Goal: Task Accomplishment & Management: Use online tool/utility

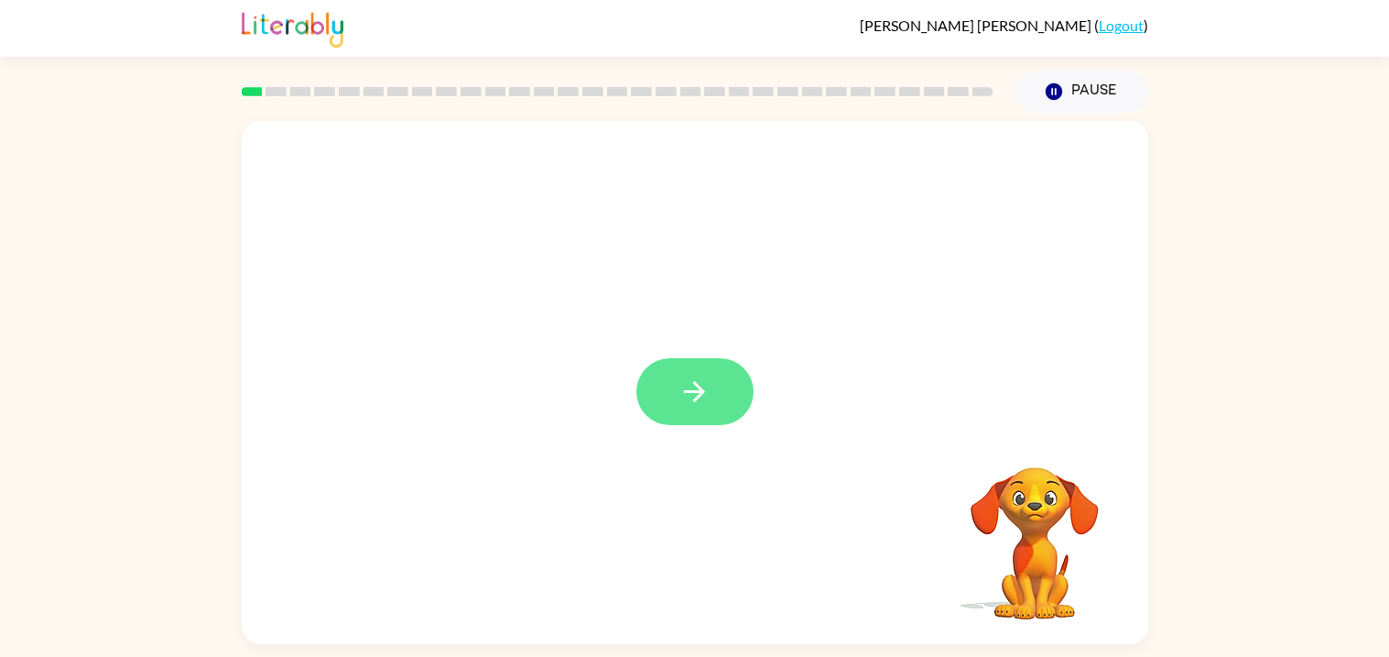
click at [715, 405] on button "button" at bounding box center [695, 391] width 117 height 67
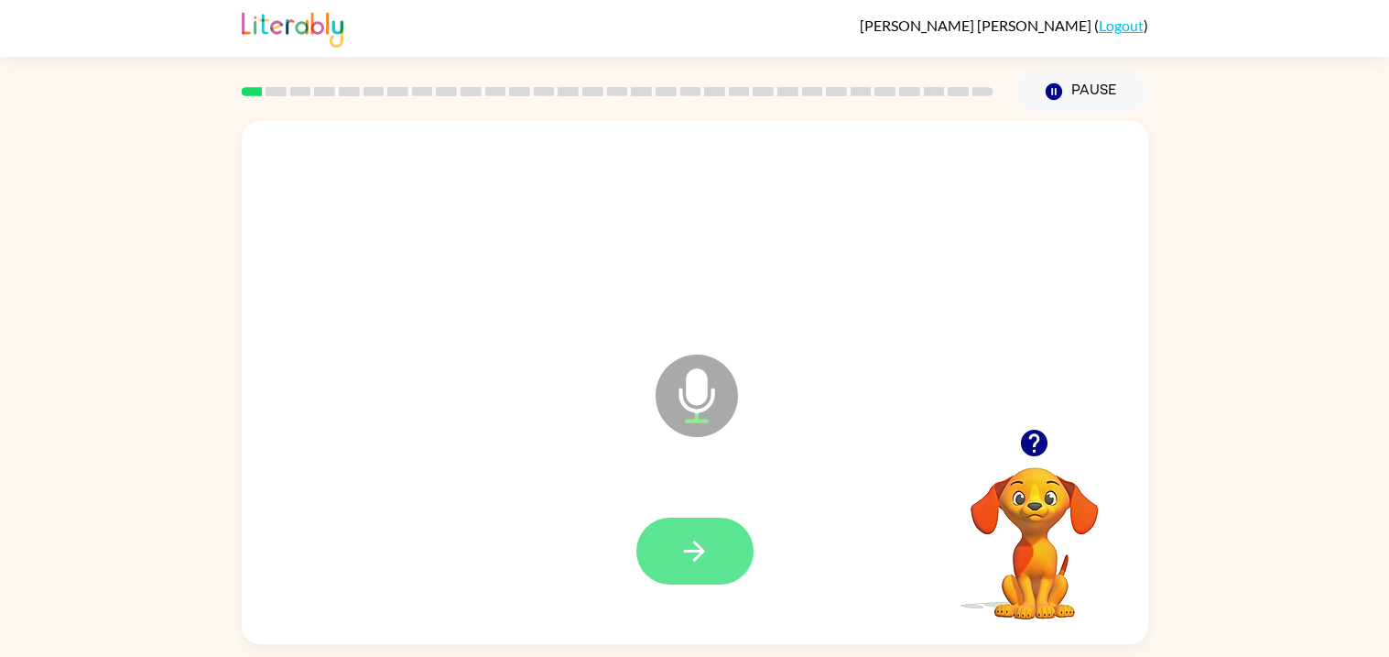
click at [691, 548] on icon "button" at bounding box center [695, 551] width 32 height 32
click at [699, 561] on icon "button" at bounding box center [695, 551] width 32 height 32
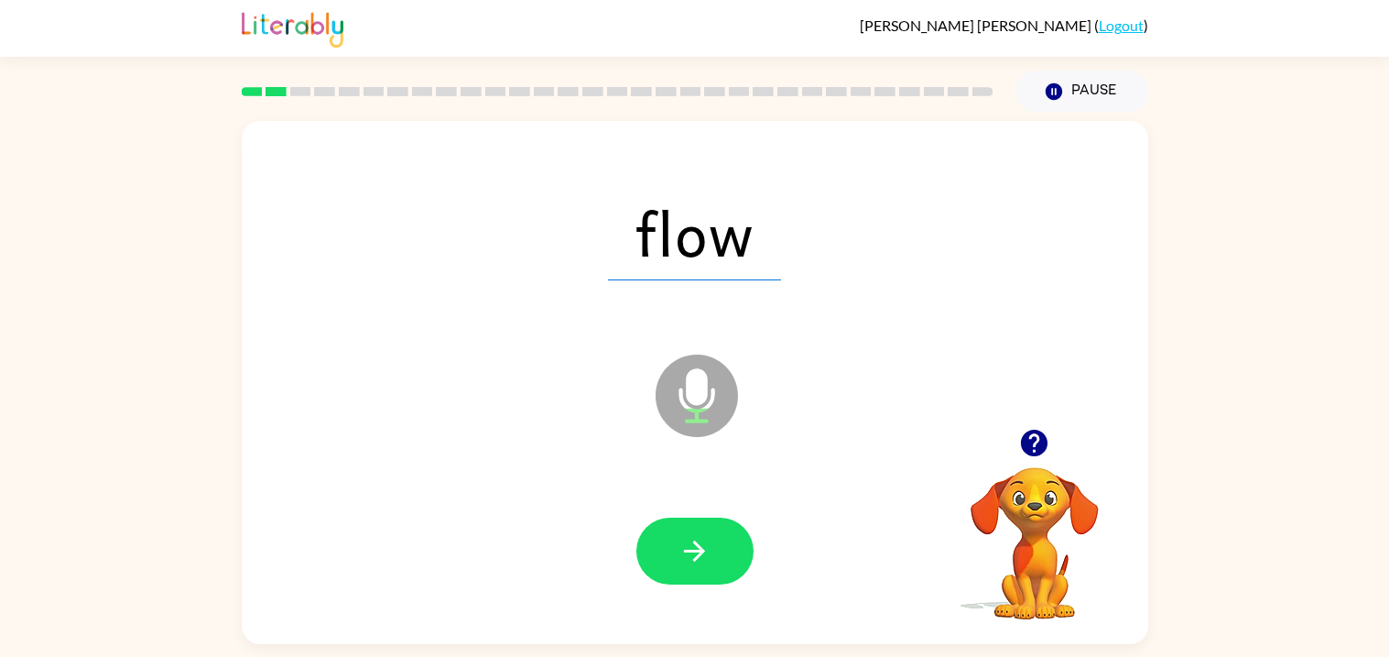
click at [699, 561] on icon "button" at bounding box center [695, 551] width 32 height 32
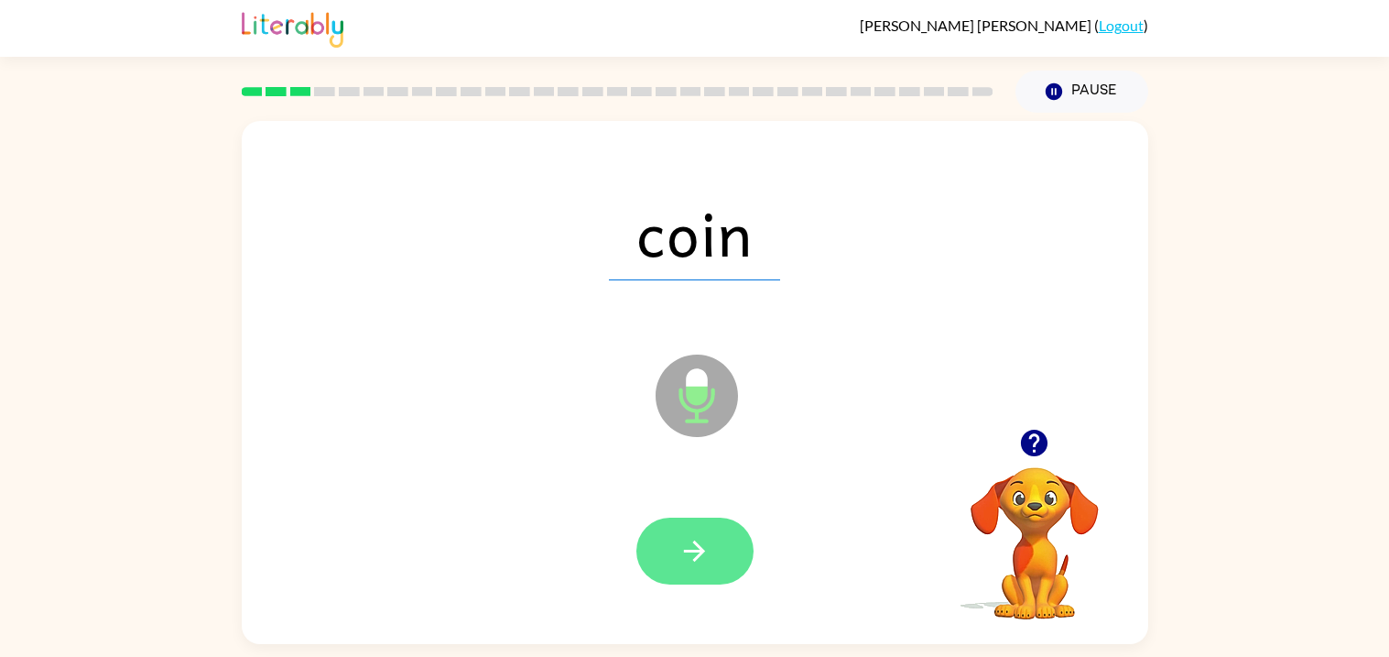
click at [693, 552] on icon "button" at bounding box center [695, 551] width 32 height 32
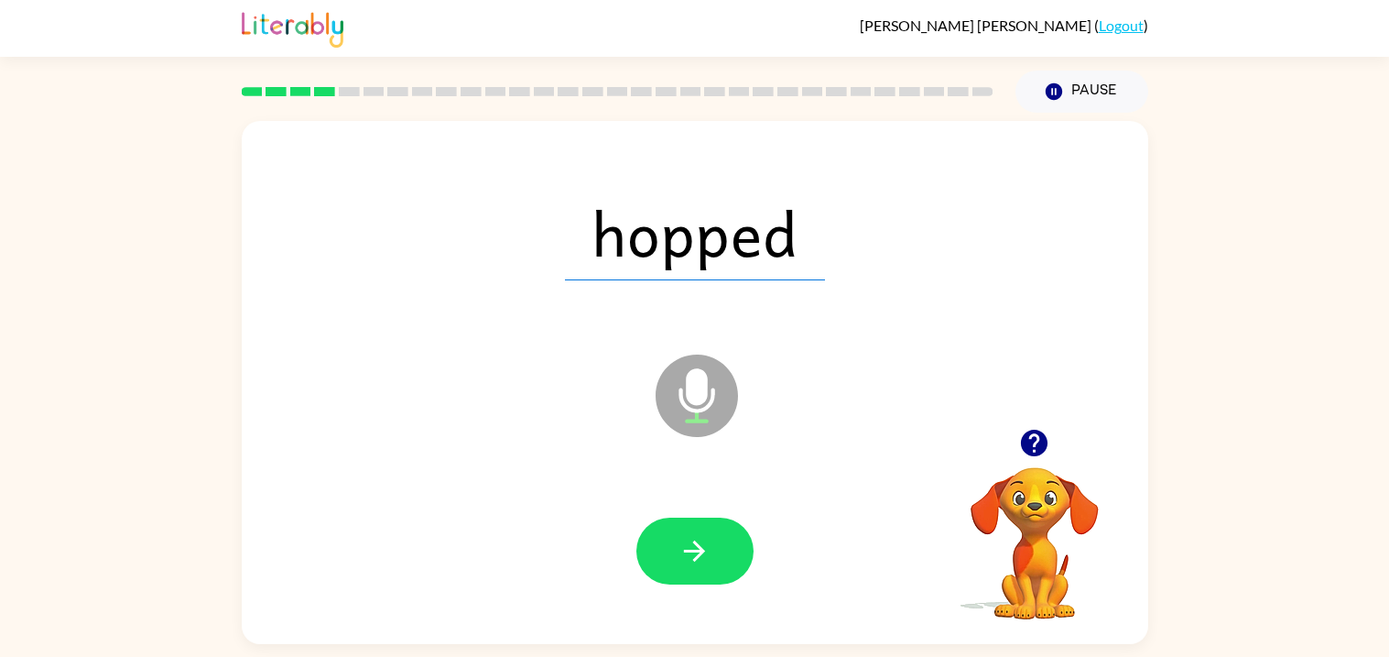
click at [693, 552] on icon "button" at bounding box center [695, 551] width 32 height 32
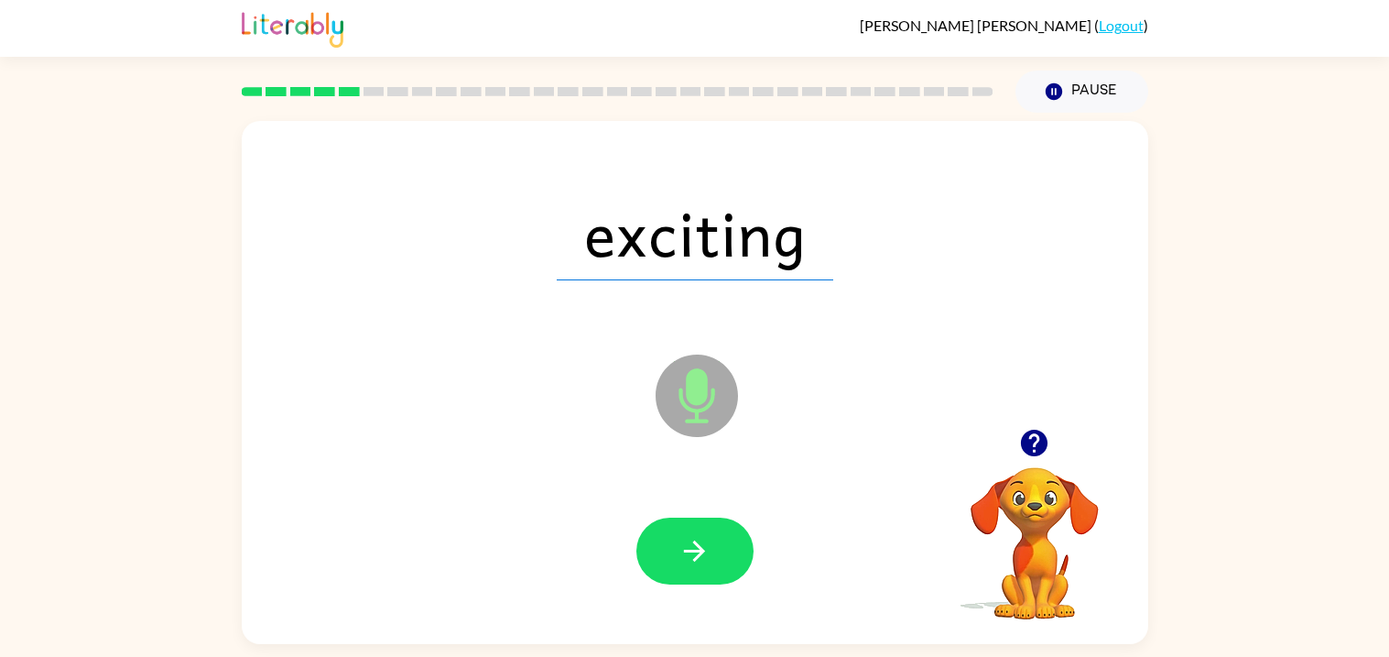
click at [693, 552] on icon "button" at bounding box center [695, 551] width 32 height 32
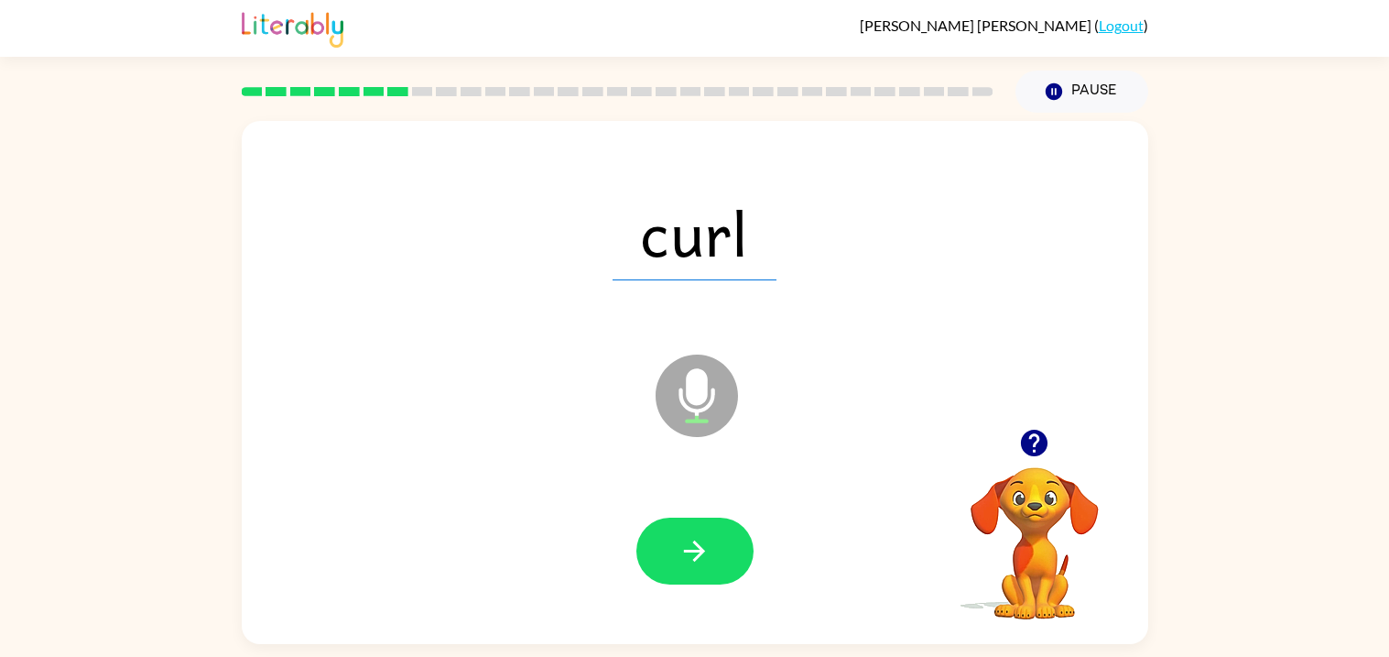
click at [693, 552] on icon "button" at bounding box center [695, 551] width 32 height 32
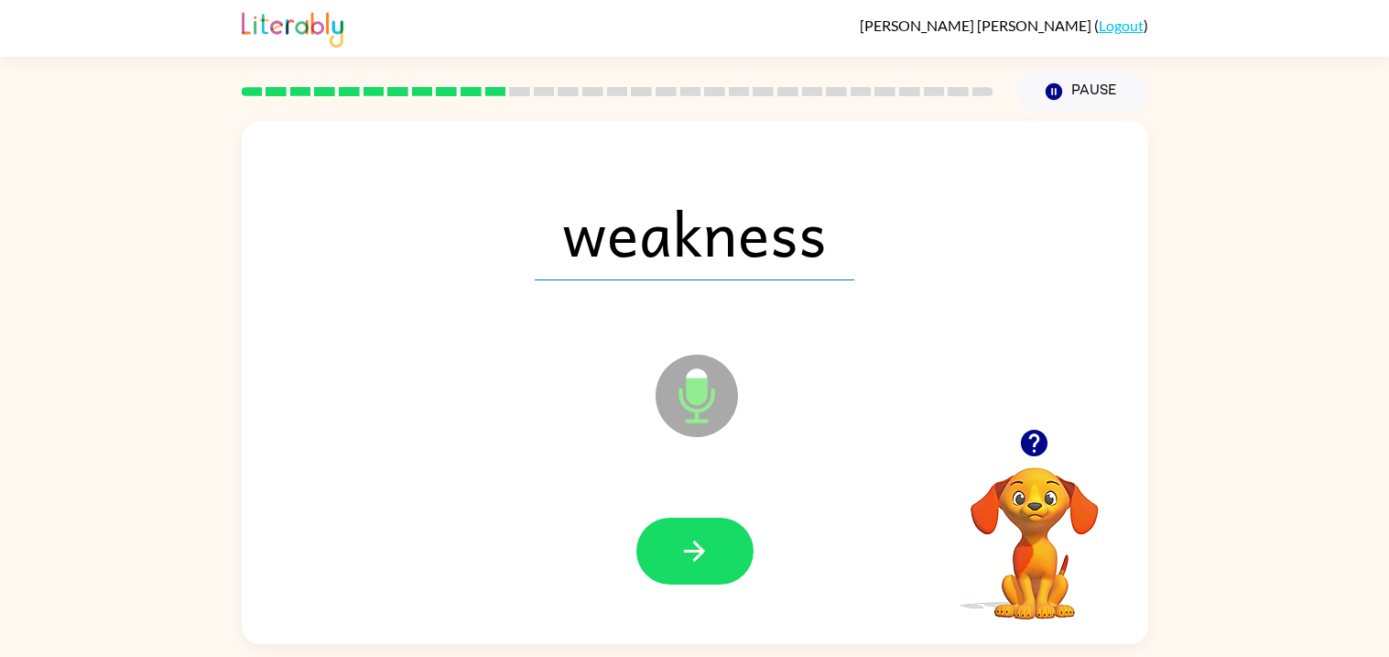
click at [693, 552] on icon "button" at bounding box center [695, 551] width 32 height 32
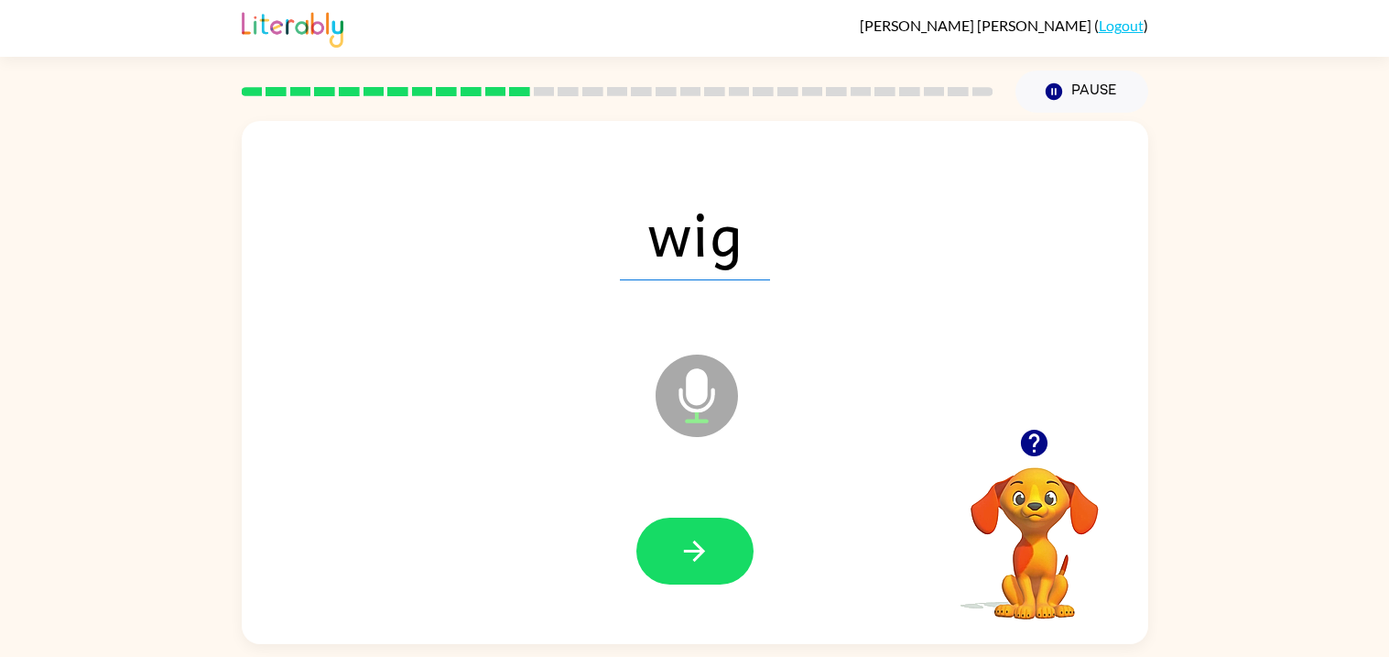
click at [693, 552] on icon "button" at bounding box center [695, 551] width 32 height 32
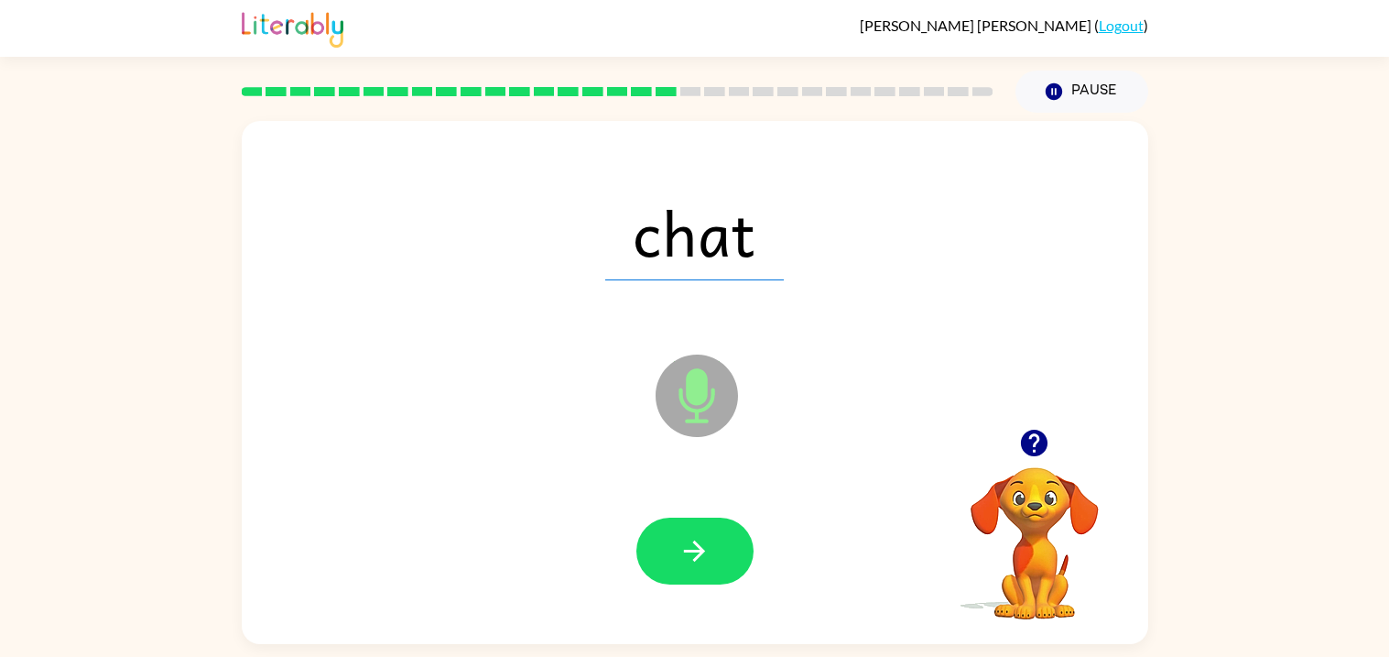
click at [693, 552] on icon "button" at bounding box center [695, 551] width 32 height 32
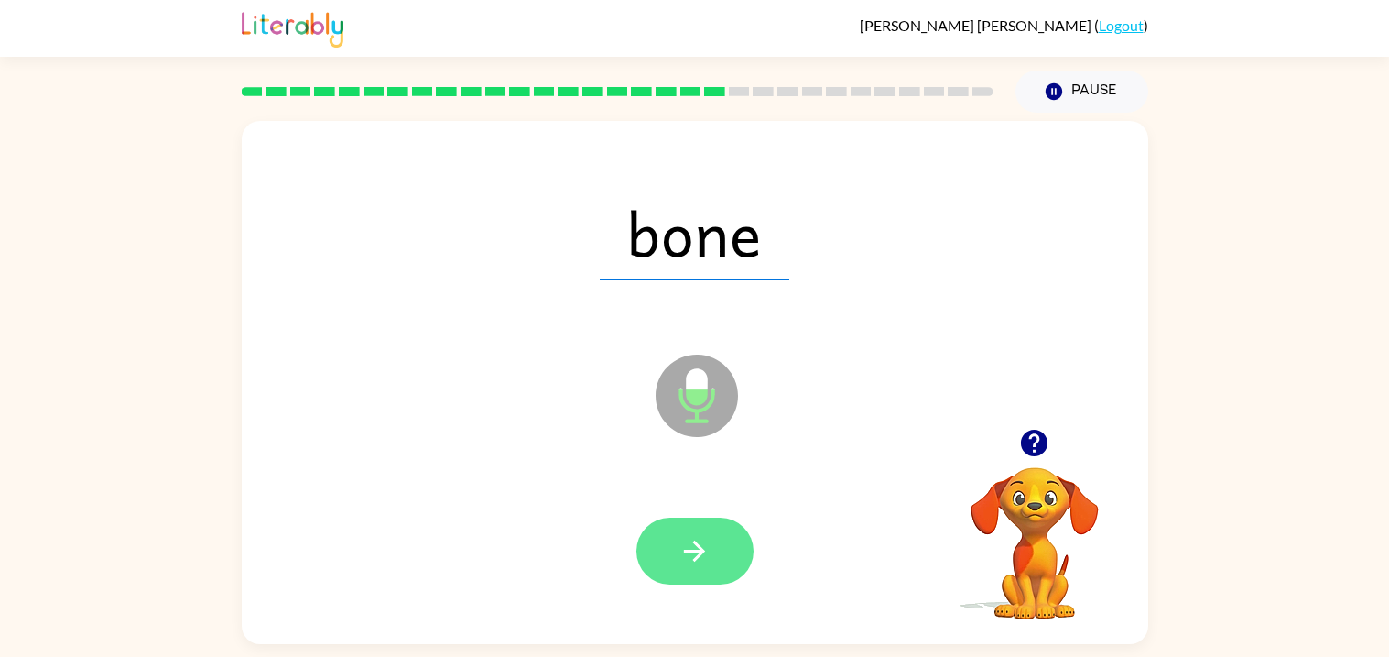
click at [693, 555] on icon "button" at bounding box center [695, 551] width 32 height 32
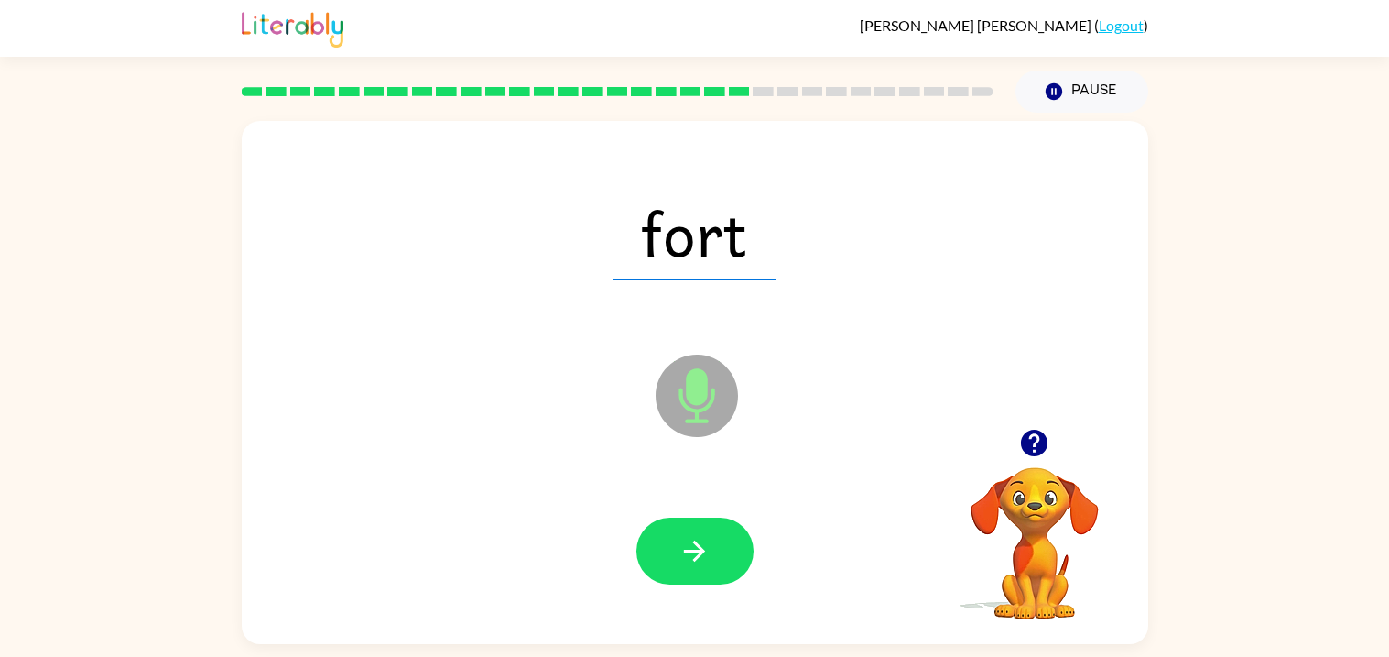
click at [693, 555] on icon "button" at bounding box center [695, 551] width 32 height 32
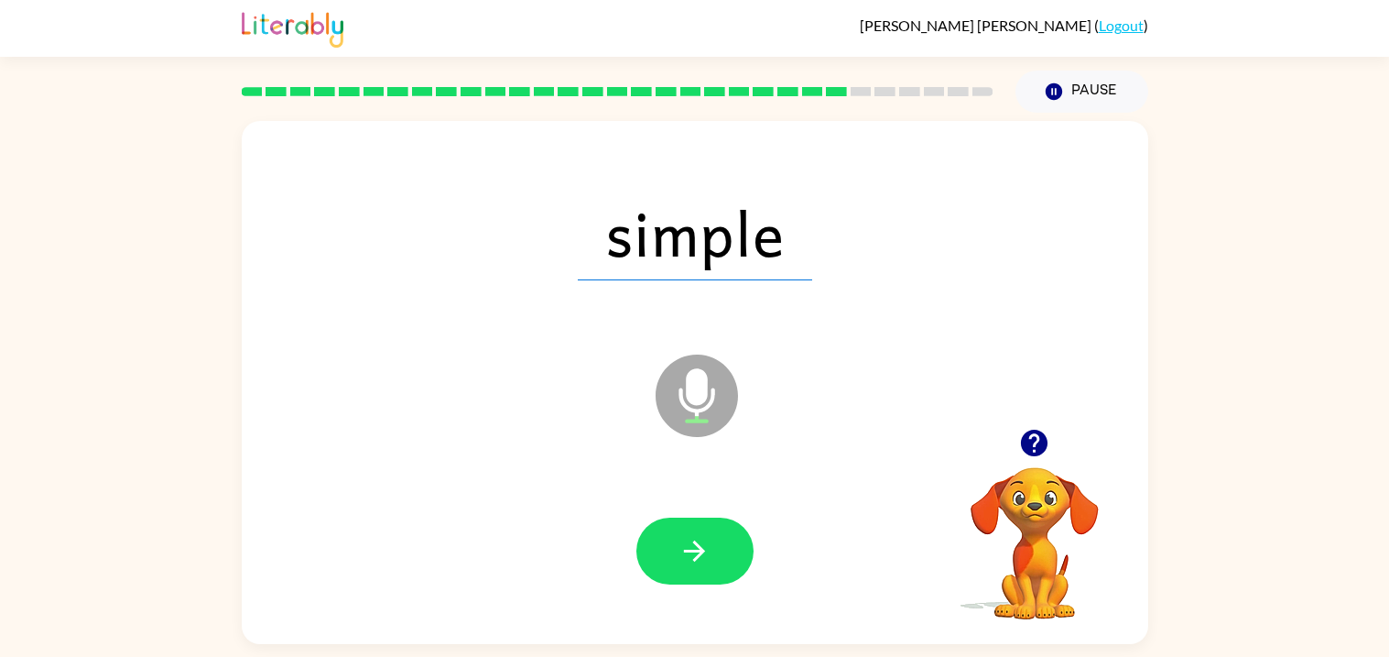
click at [693, 555] on icon "button" at bounding box center [695, 551] width 32 height 32
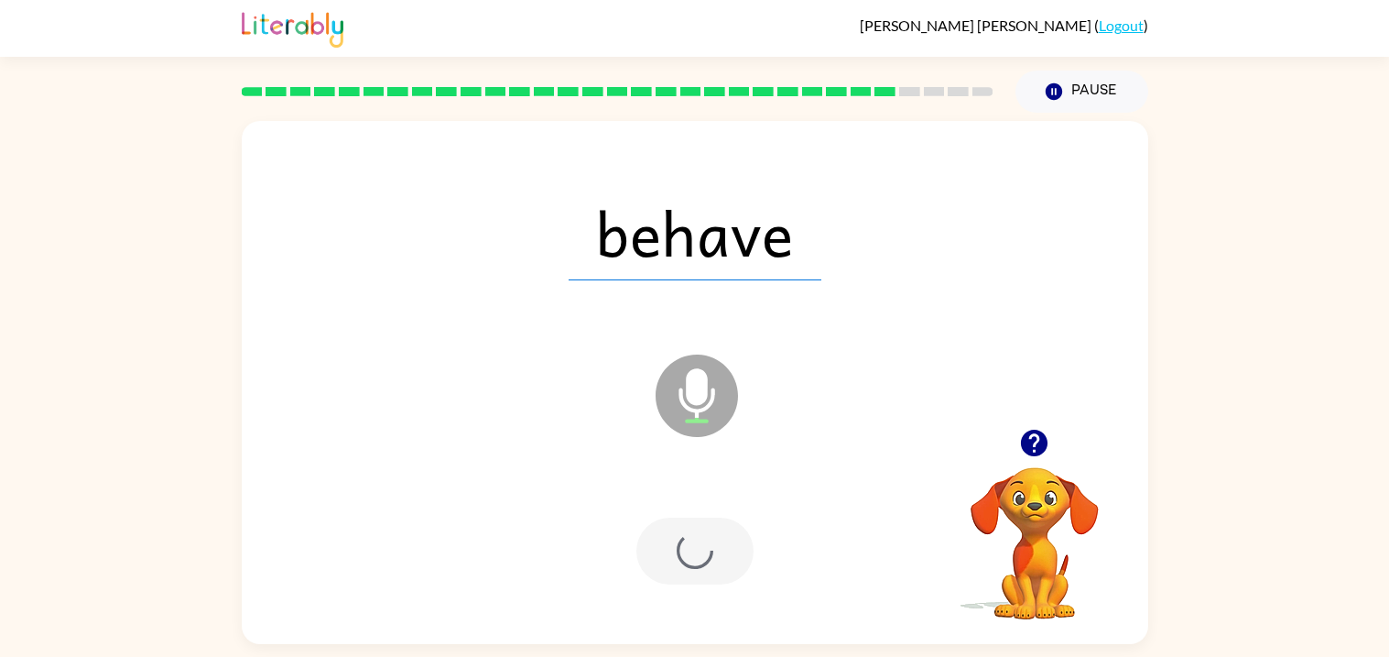
click at [693, 555] on div at bounding box center [695, 550] width 117 height 67
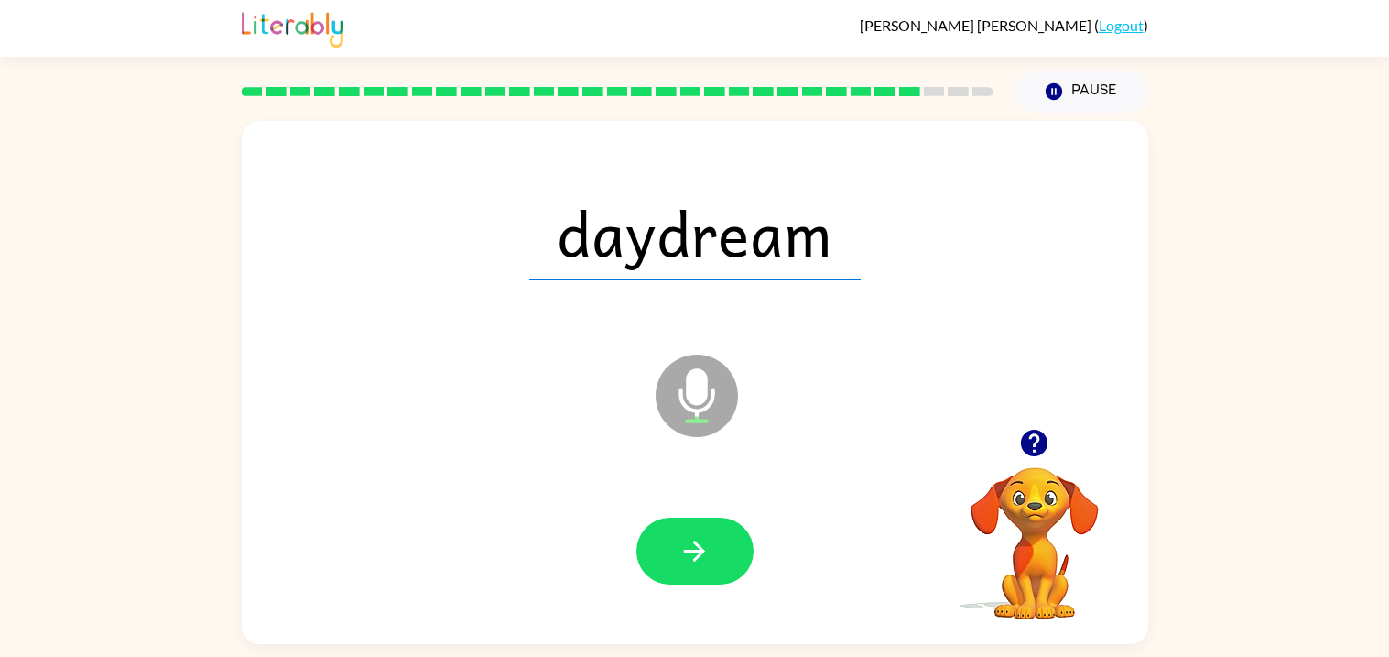
click at [693, 555] on icon "button" at bounding box center [695, 551] width 32 height 32
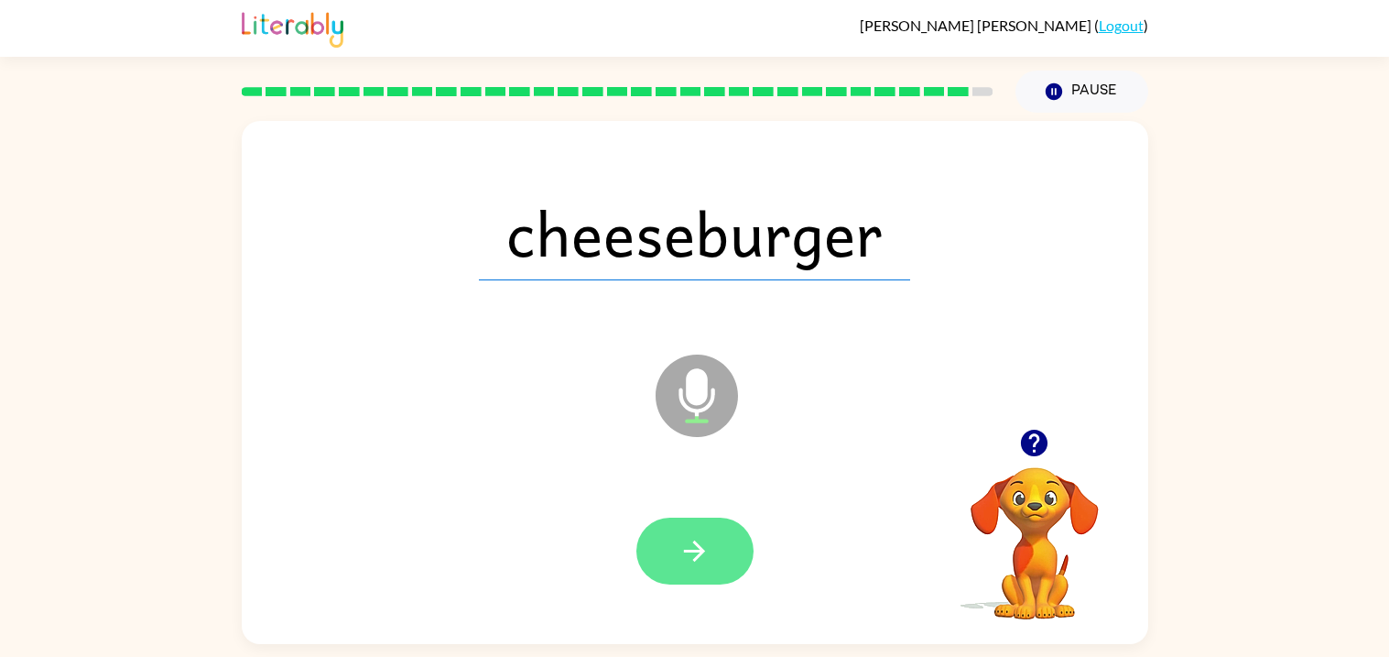
click at [709, 540] on icon "button" at bounding box center [695, 551] width 32 height 32
